Goal: Information Seeking & Learning: Learn about a topic

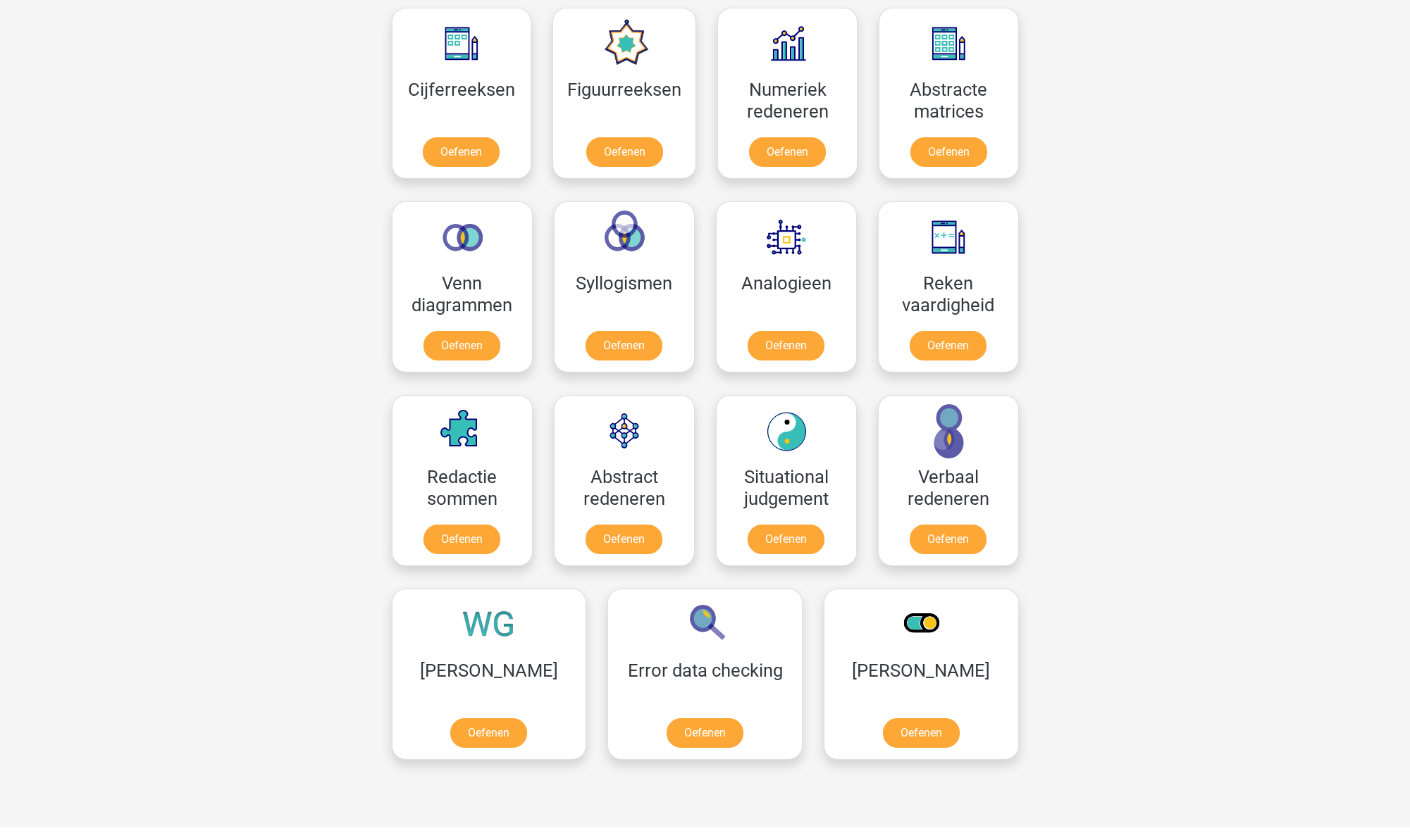
scroll to position [653, 0]
click at [777, 553] on link "Oefenen" at bounding box center [786, 541] width 81 height 31
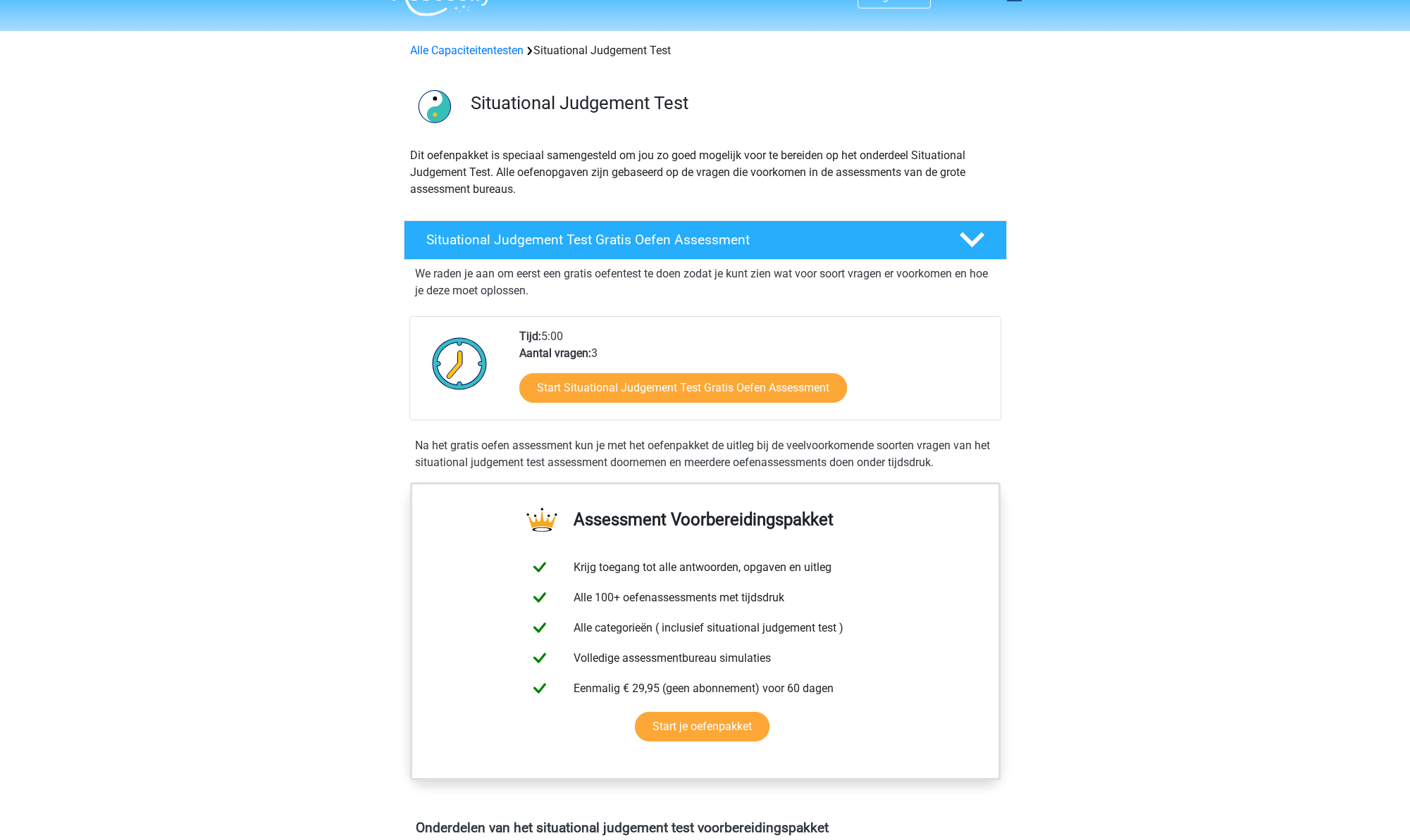
scroll to position [36, 0]
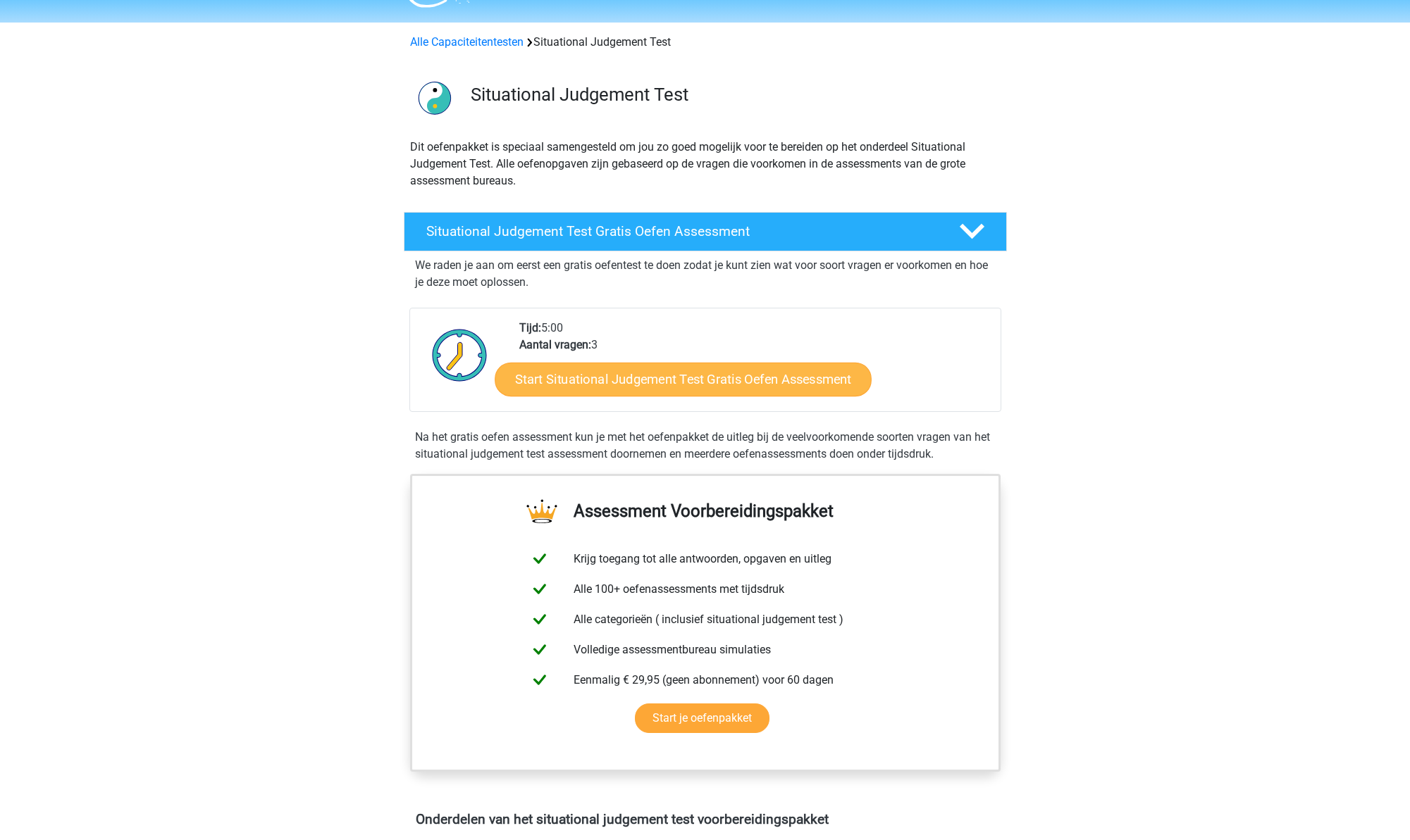
click at [714, 375] on link "Start Situational Judgement Test Gratis Oefen Assessment" at bounding box center [683, 379] width 377 height 33
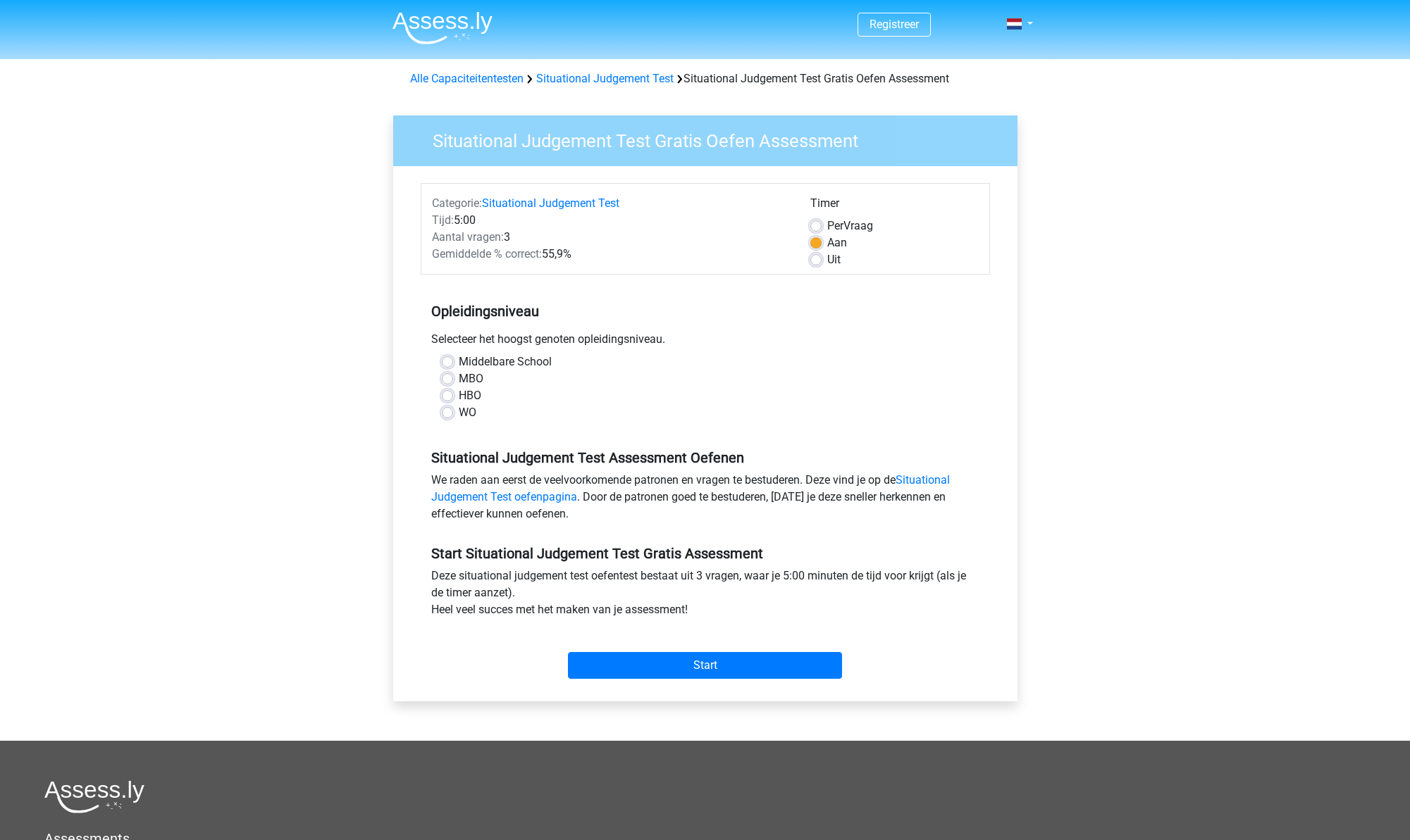
click at [490, 364] on label "Middelbare School" at bounding box center [505, 362] width 93 height 17
click at [453, 364] on input "Middelbare School" at bounding box center [448, 361] width 11 height 14
radio input "true"
click at [716, 665] on input "Start" at bounding box center [705, 665] width 274 height 27
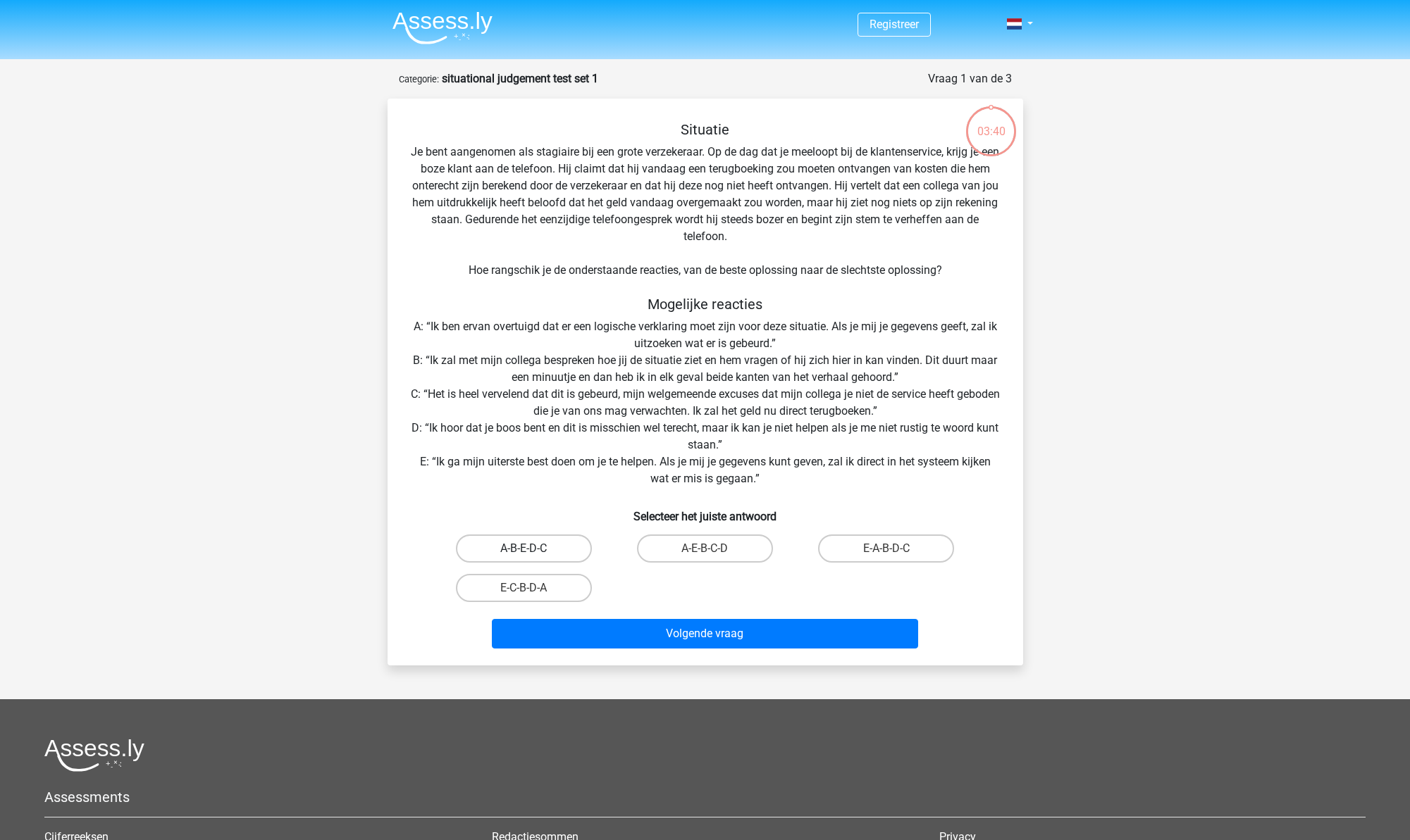
click at [550, 550] on label "A-B-E-D-C" at bounding box center [524, 549] width 136 height 28
click at [532, 550] on input "A-B-E-D-C" at bounding box center [528, 553] width 9 height 9
radio input "true"
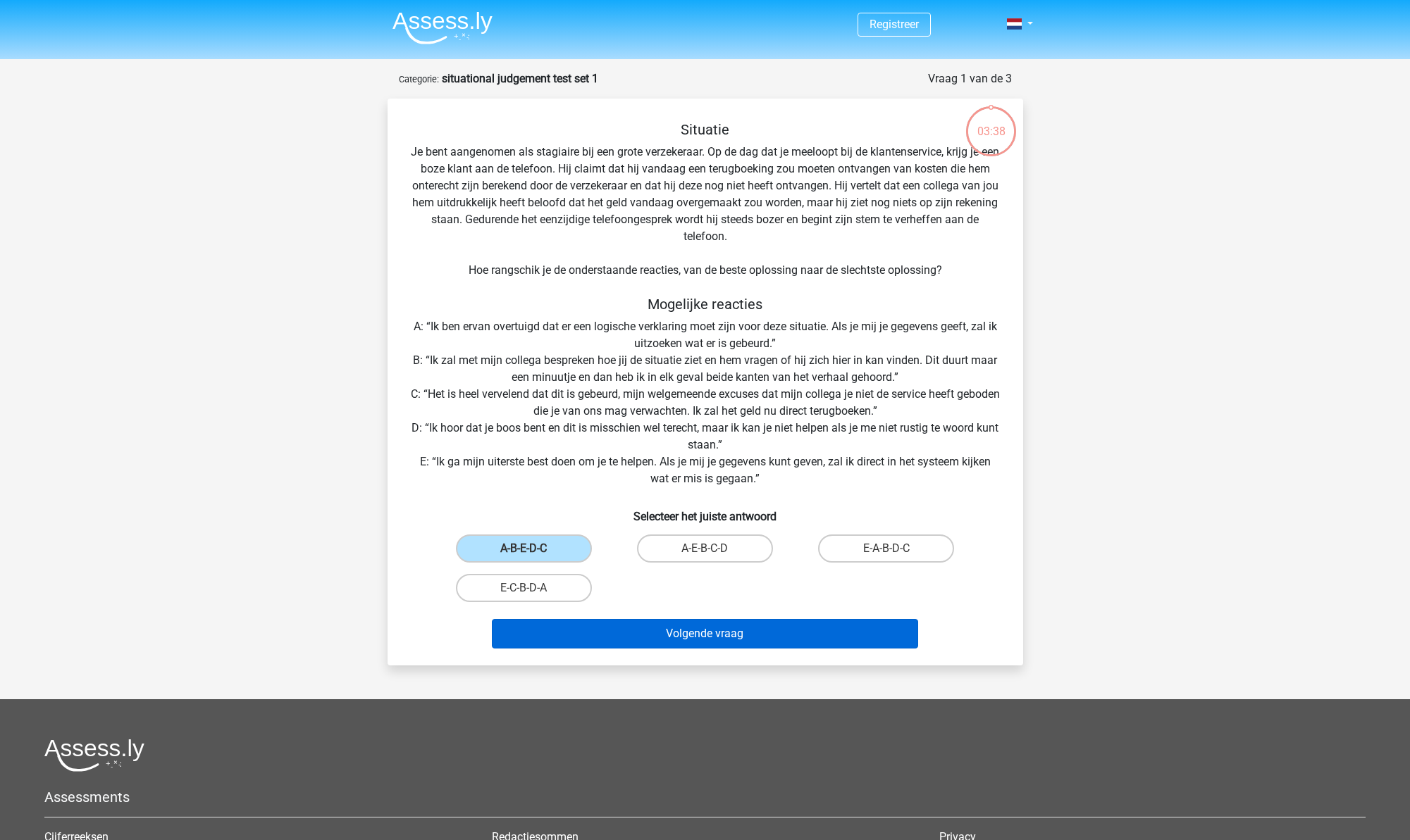
click at [744, 635] on button "Volgende vraag" at bounding box center [705, 634] width 426 height 30
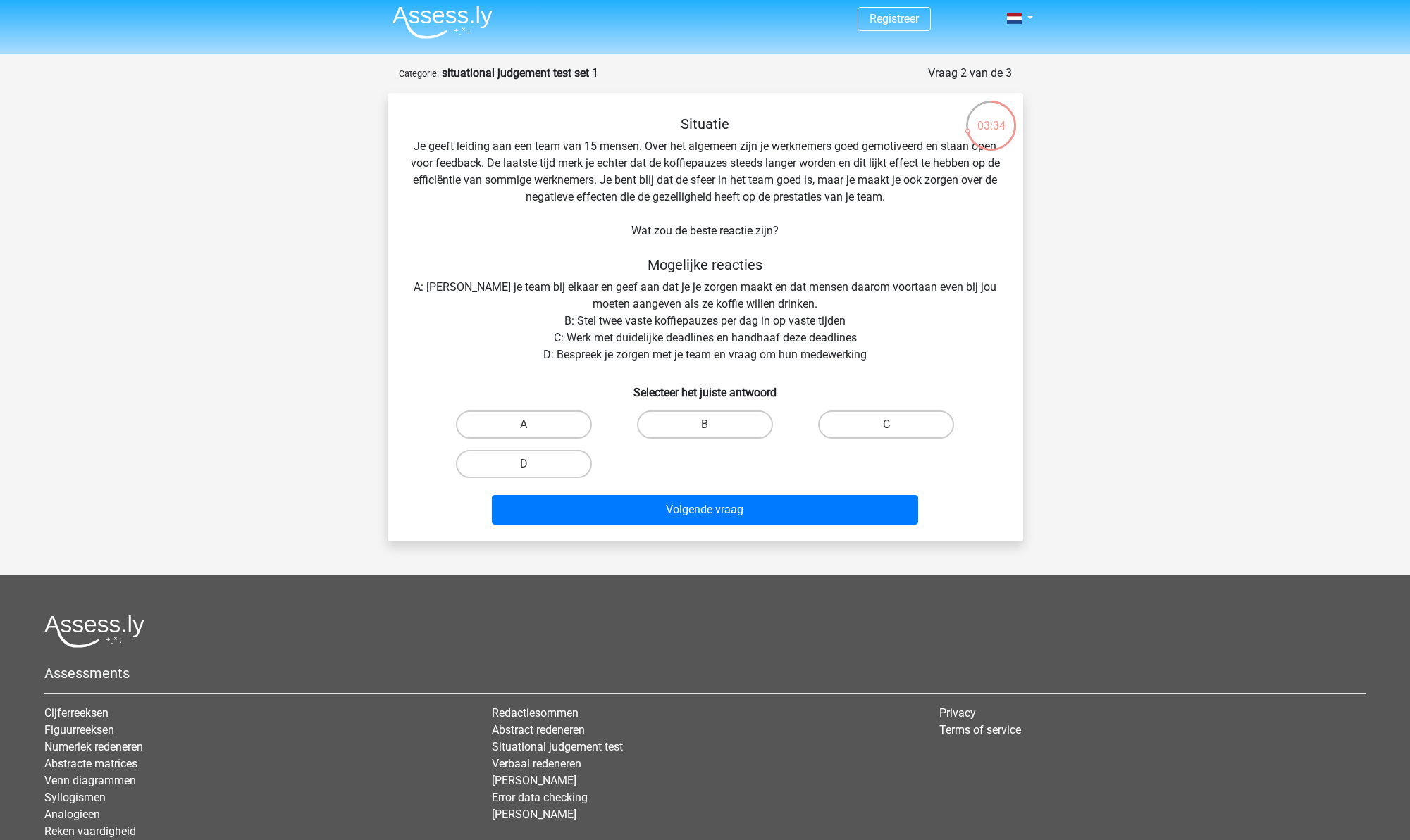
scroll to position [6, 0]
click at [559, 465] on label "D" at bounding box center [524, 464] width 136 height 28
click at [532, 465] on input "D" at bounding box center [528, 467] width 9 height 9
radio input "true"
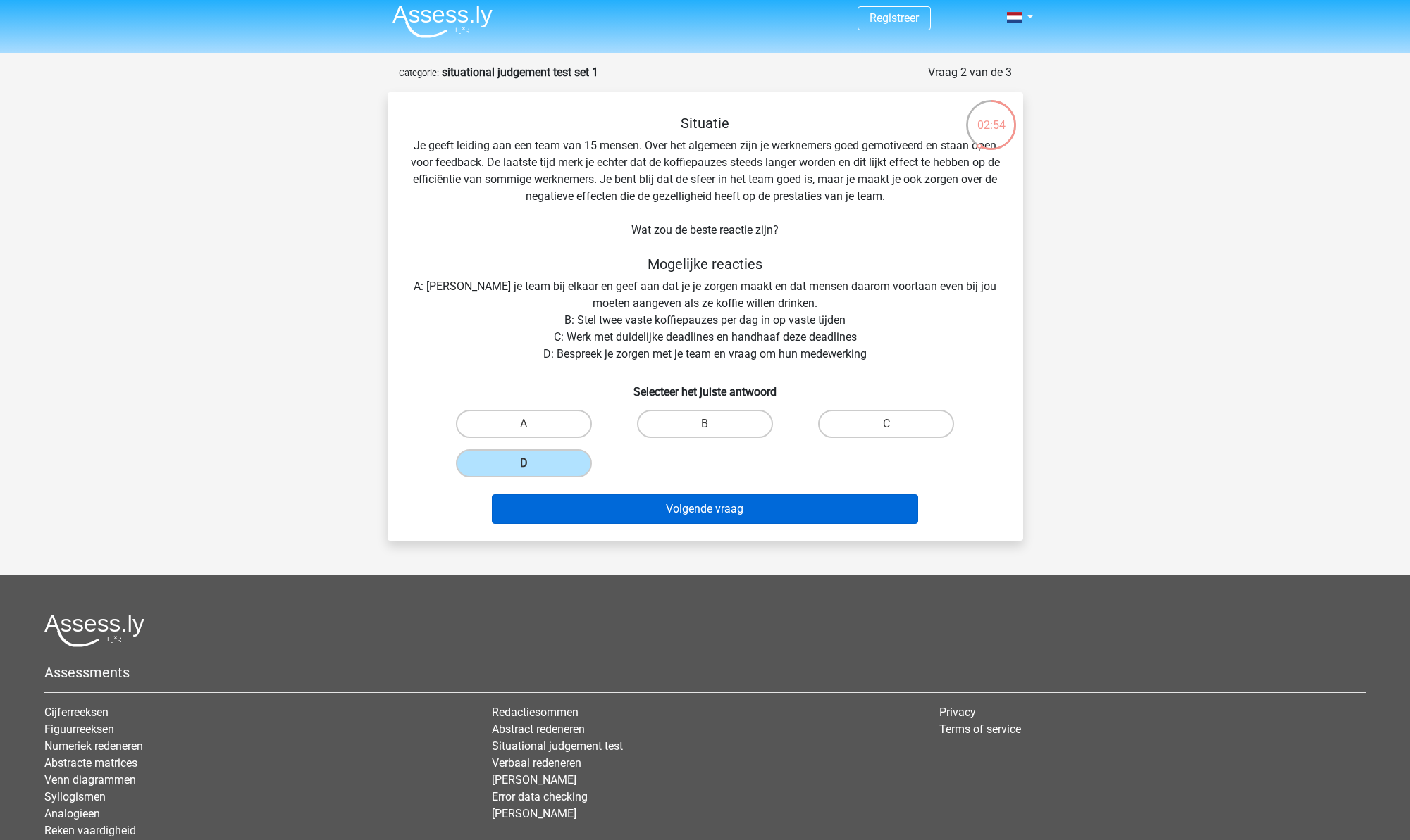
click at [729, 507] on button "Volgende vraag" at bounding box center [705, 509] width 426 height 30
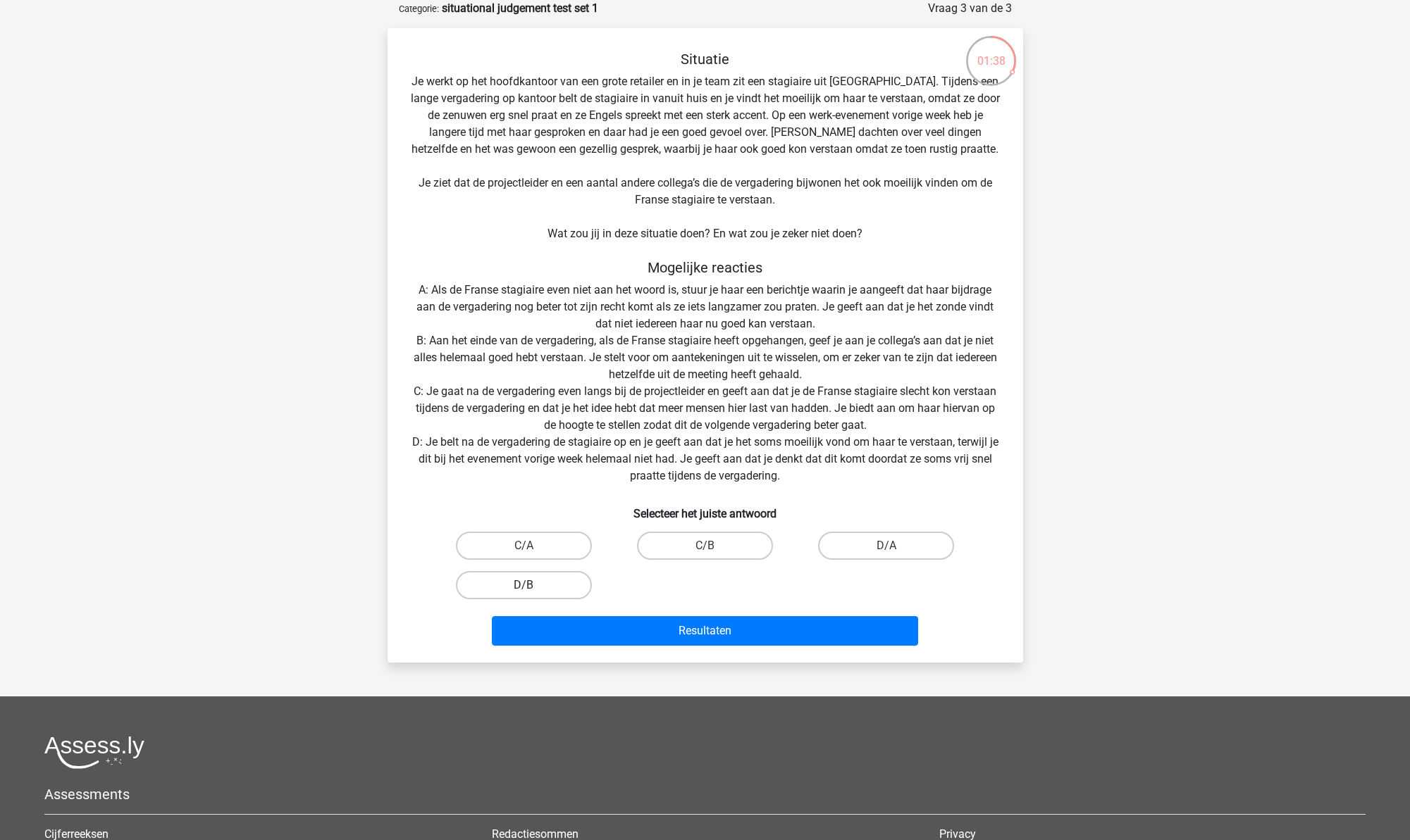
scroll to position [71, 0]
click at [539, 586] on label "D/B" at bounding box center [524, 585] width 136 height 28
click at [532, 586] on input "D/B" at bounding box center [528, 588] width 9 height 9
radio input "true"
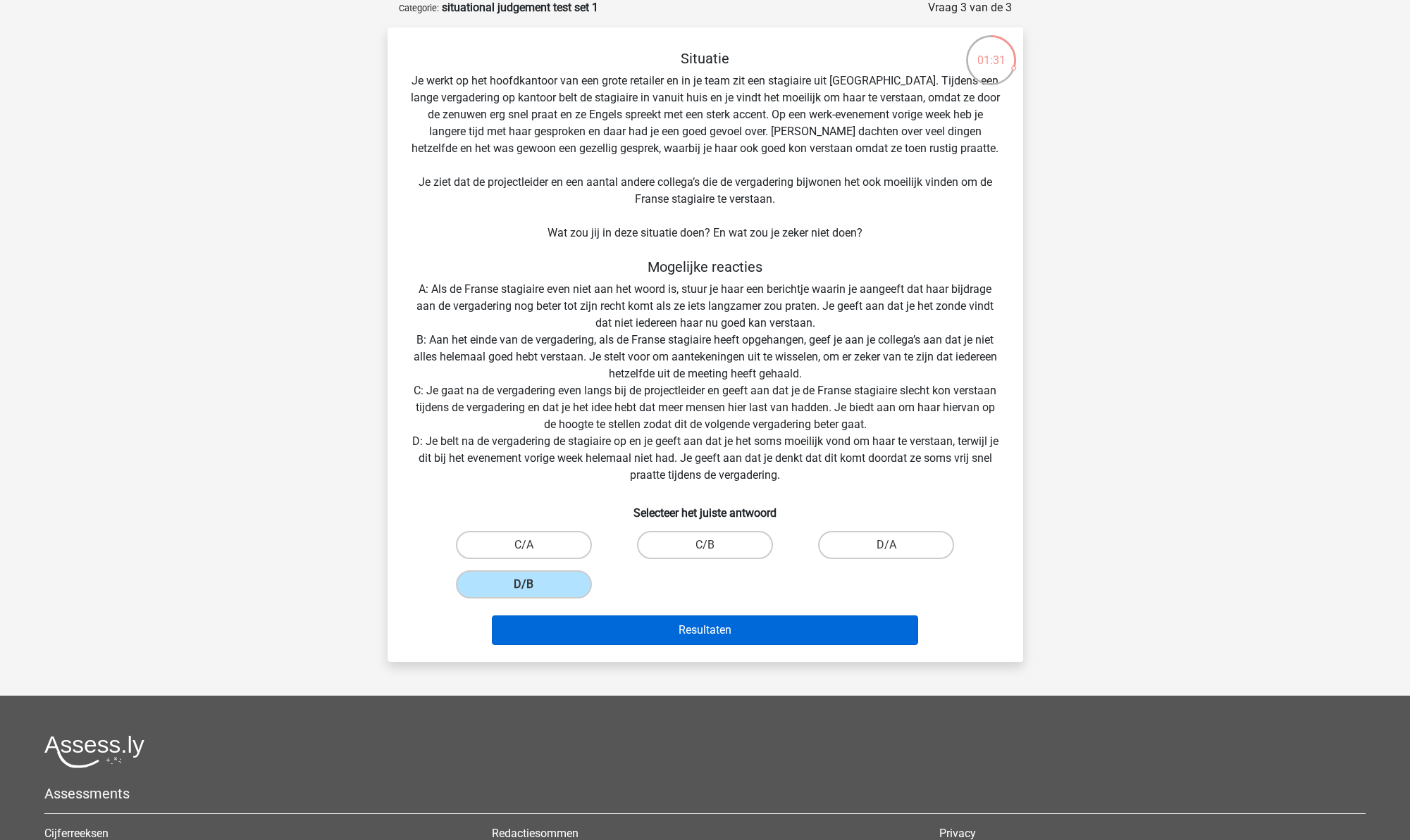
click at [650, 631] on button "Resultaten" at bounding box center [705, 631] width 426 height 30
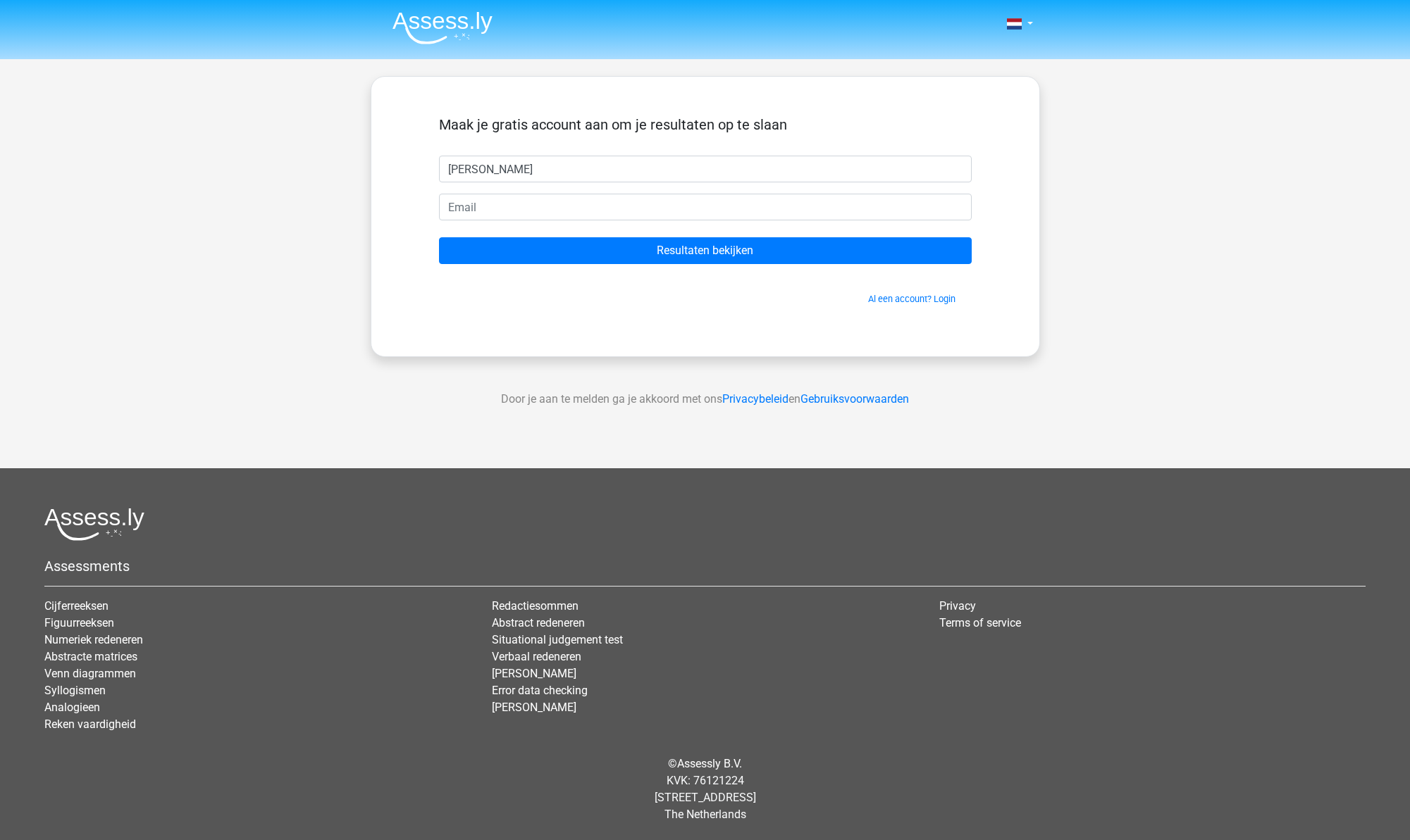
type input "[PERSON_NAME]"
type input "[EMAIL_ADDRESS][DOMAIN_NAME]"
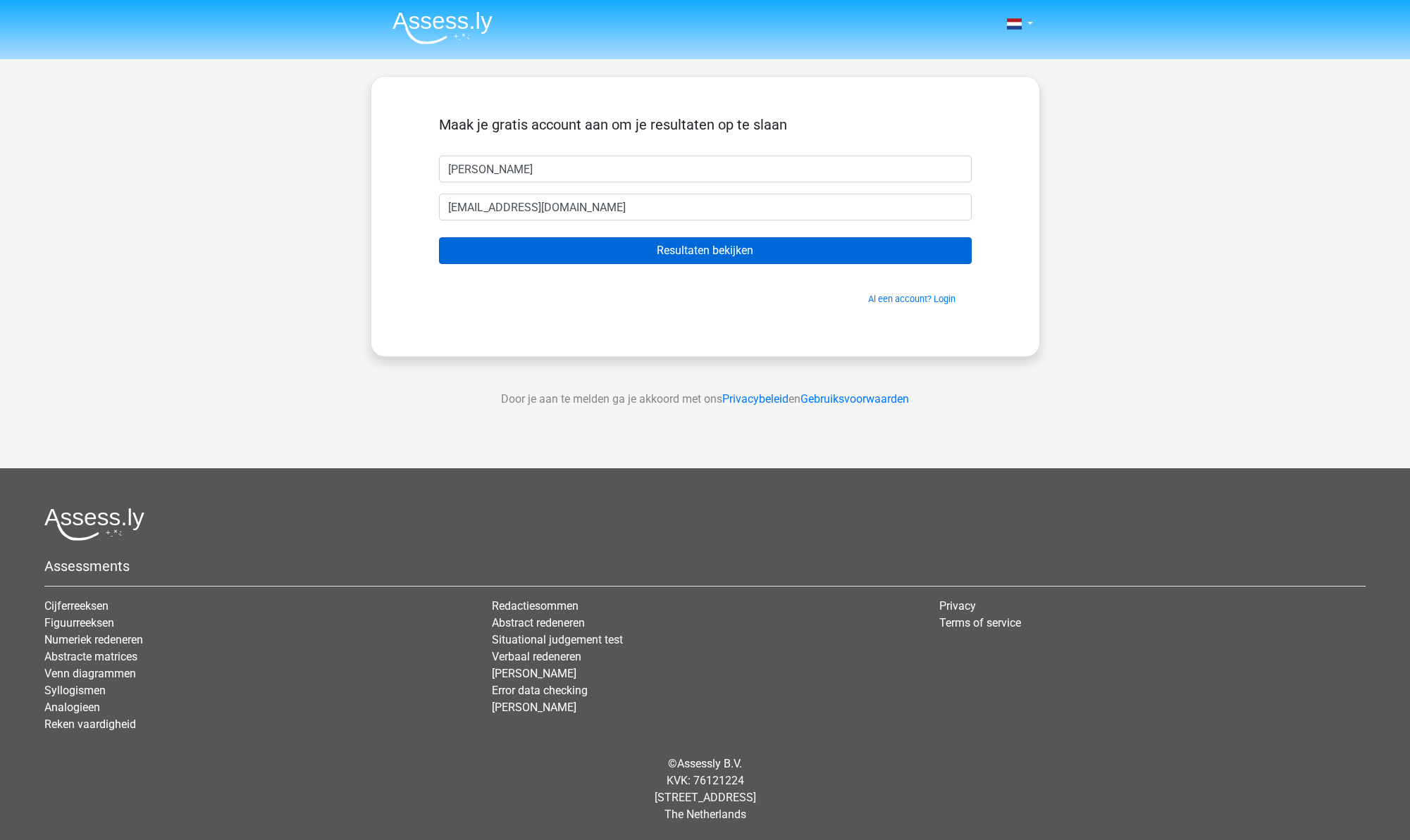
click at [816, 249] on input "Resultaten bekijken" at bounding box center [705, 251] width 532 height 27
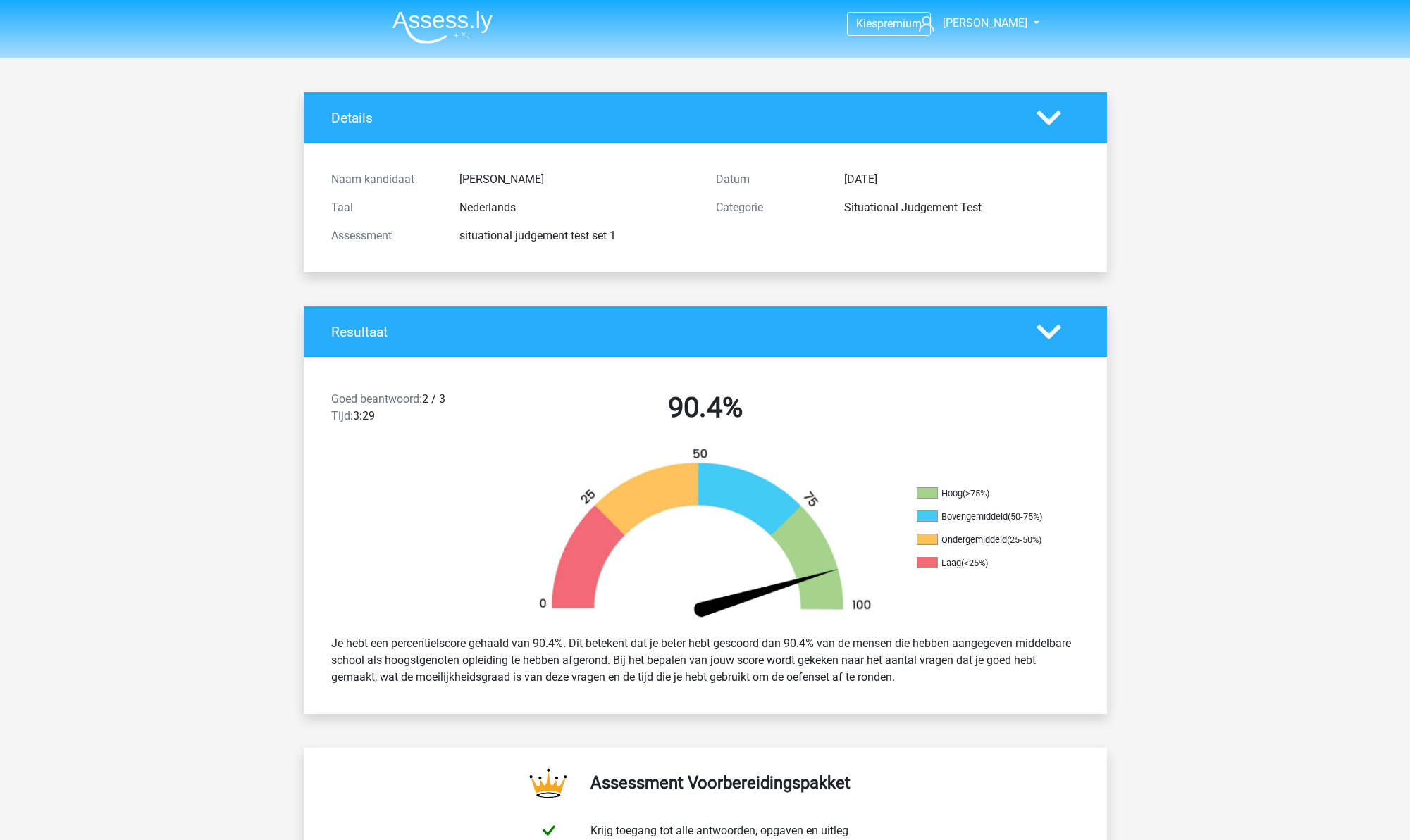
scroll to position [1, 0]
